Goal: Task Accomplishment & Management: Manage account settings

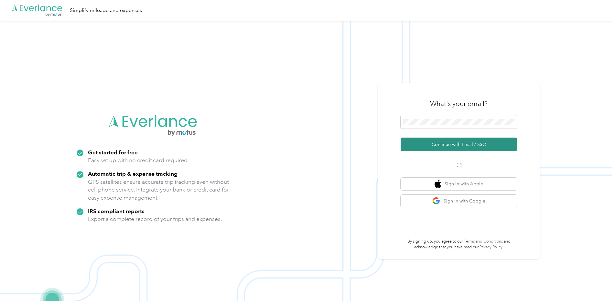
click at [447, 146] on button "Continue with Email / SSO" at bounding box center [459, 145] width 116 height 14
click at [445, 144] on button "Continue with Email / SSO" at bounding box center [459, 145] width 116 height 14
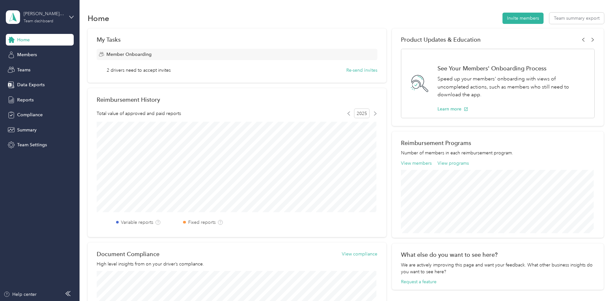
click at [57, 18] on div "[PERSON_NAME] Team Team dashboard" at bounding box center [44, 16] width 40 height 13
click at [46, 66] on div "Personal dashboard" at bounding box center [32, 67] width 41 height 7
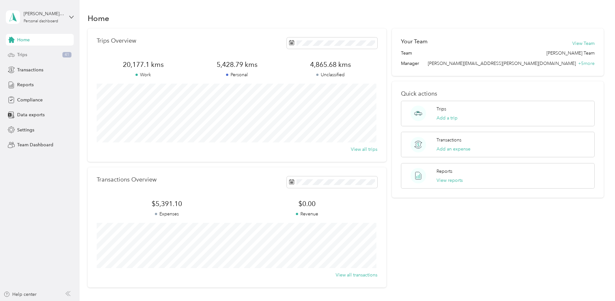
click at [47, 57] on div "Trips 41" at bounding box center [40, 55] width 68 height 12
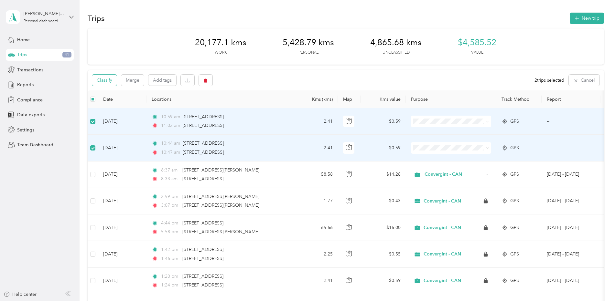
click at [107, 82] on button "Classify" at bounding box center [104, 80] width 25 height 11
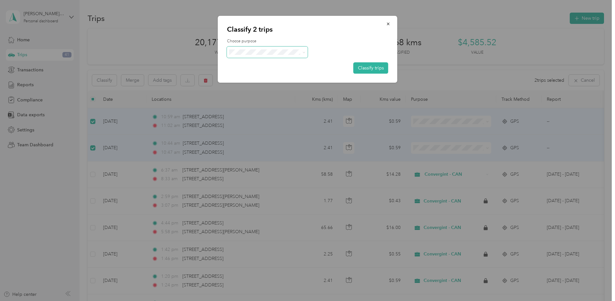
click at [304, 52] on icon at bounding box center [303, 52] width 3 height 3
click at [264, 64] on span "Convergint - CAN" at bounding box center [273, 64] width 60 height 7
click at [364, 69] on button "Classify trips" at bounding box center [370, 67] width 35 height 11
